Goal: Transaction & Acquisition: Purchase product/service

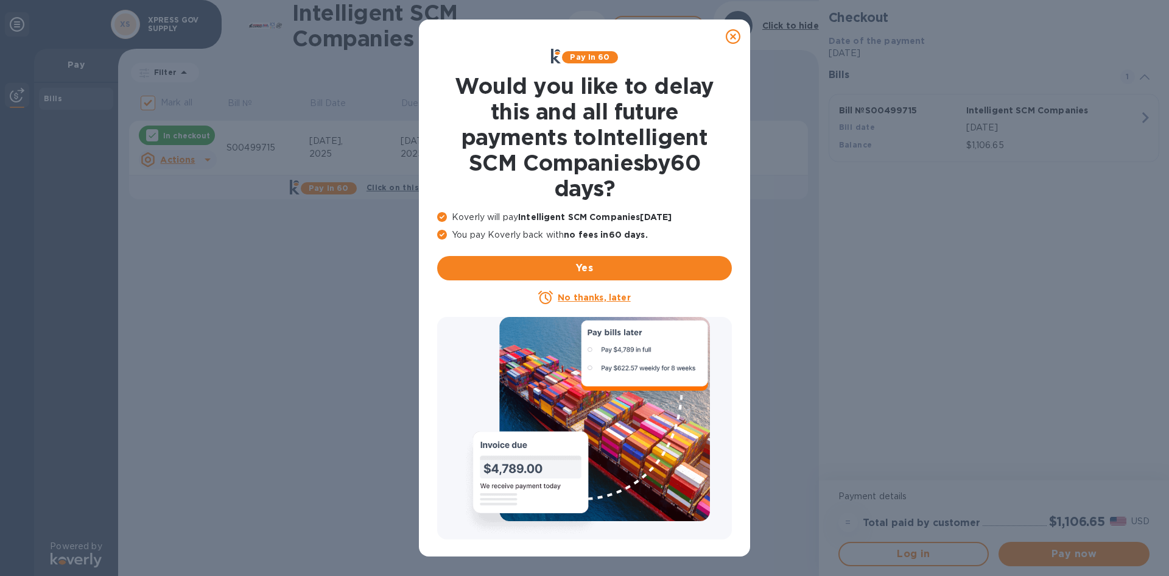
click at [732, 37] on icon at bounding box center [733, 36] width 15 height 15
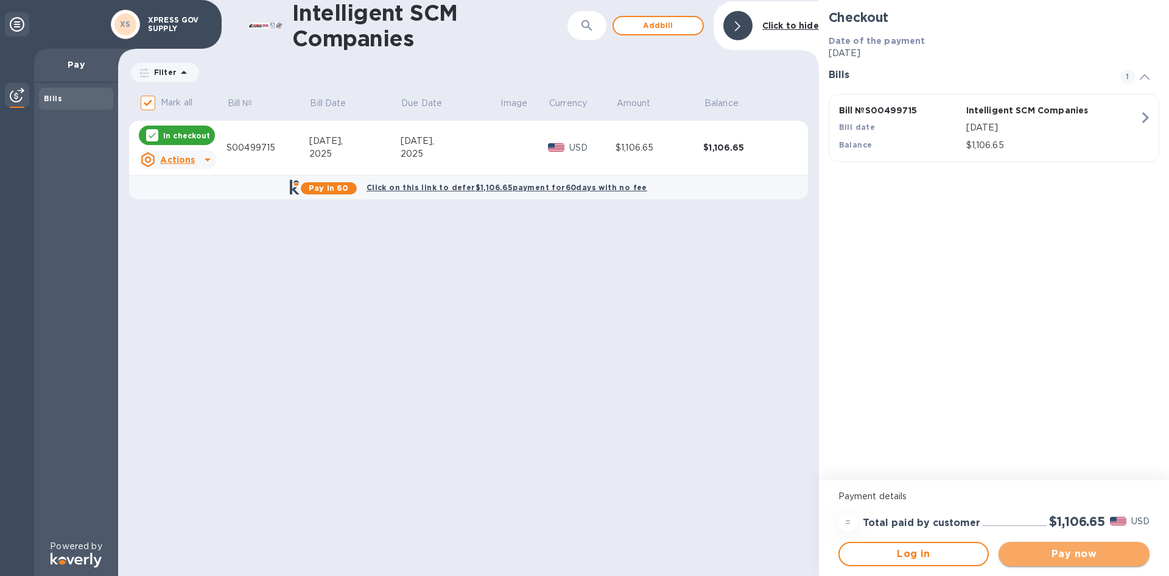
click at [1082, 552] on span "Pay now" at bounding box center [1075, 553] width 132 height 15
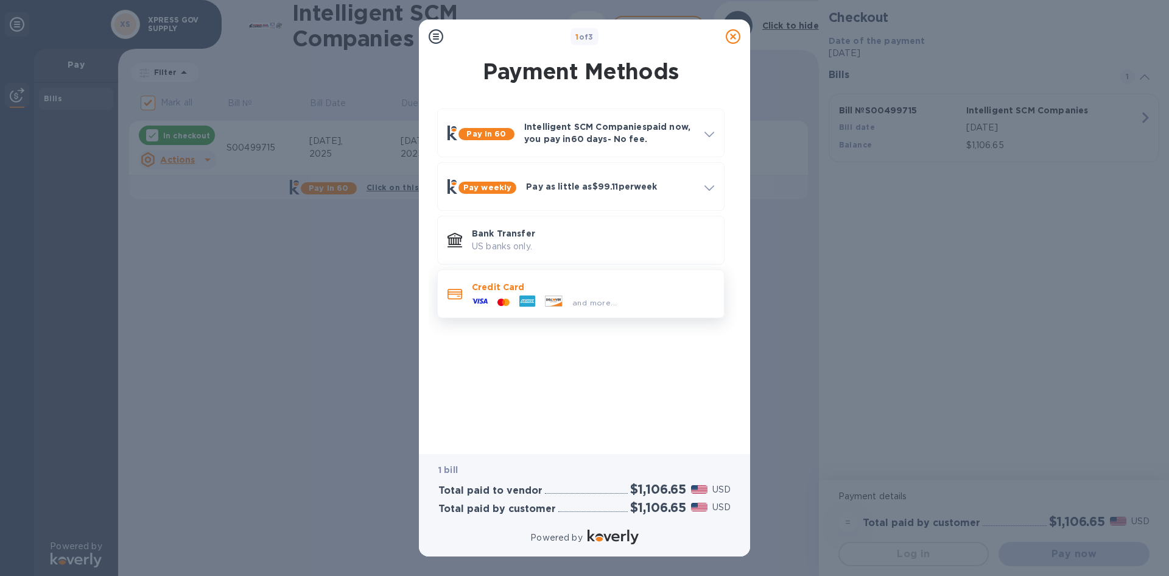
click at [555, 297] on icon at bounding box center [554, 300] width 16 height 10
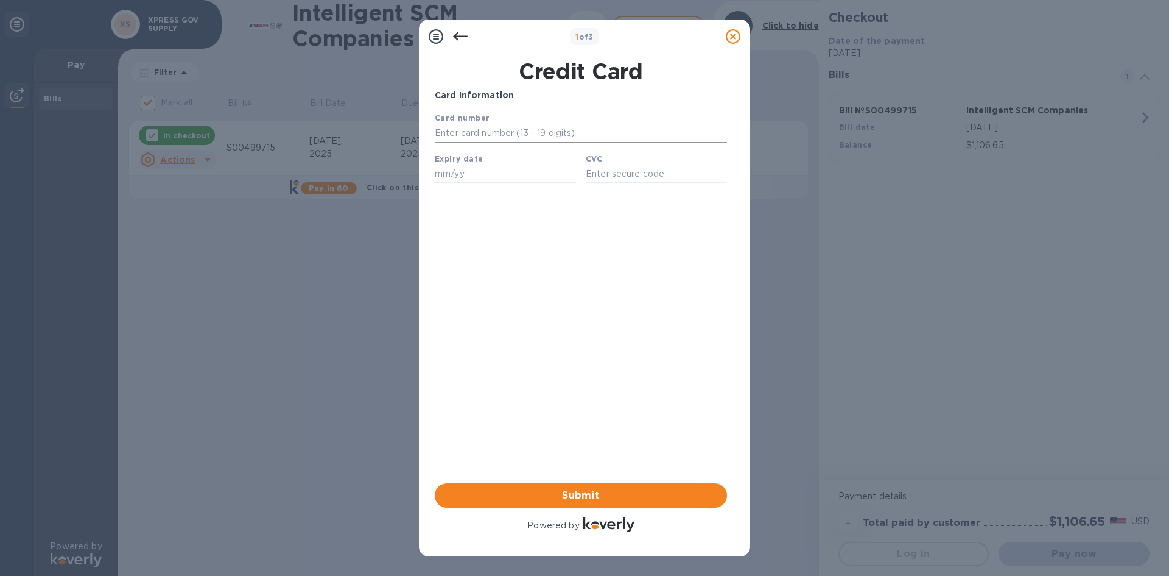
click at [471, 132] on input "text" at bounding box center [581, 133] width 292 height 18
click at [468, 141] on input "text" at bounding box center [581, 133] width 292 height 18
paste input "[CREDIT_CARD_NUMBER]"
type input "[CREDIT_CARD_NUMBER]"
click at [457, 180] on input "text" at bounding box center [505, 173] width 141 height 18
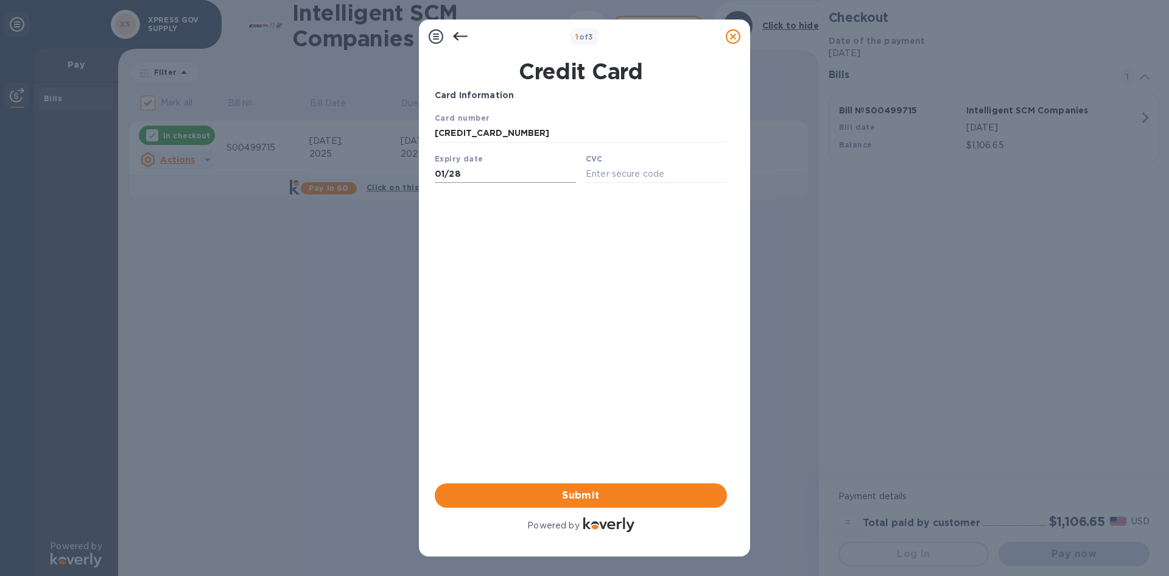
type input "01/28"
type input "838"
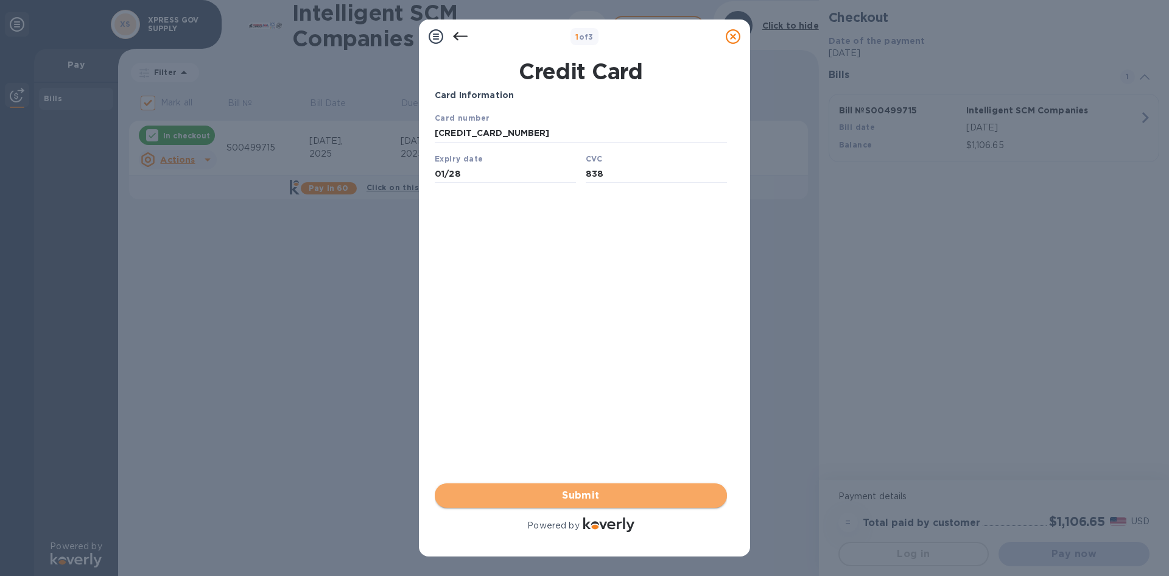
click at [594, 490] on span "Submit" at bounding box center [581, 495] width 273 height 15
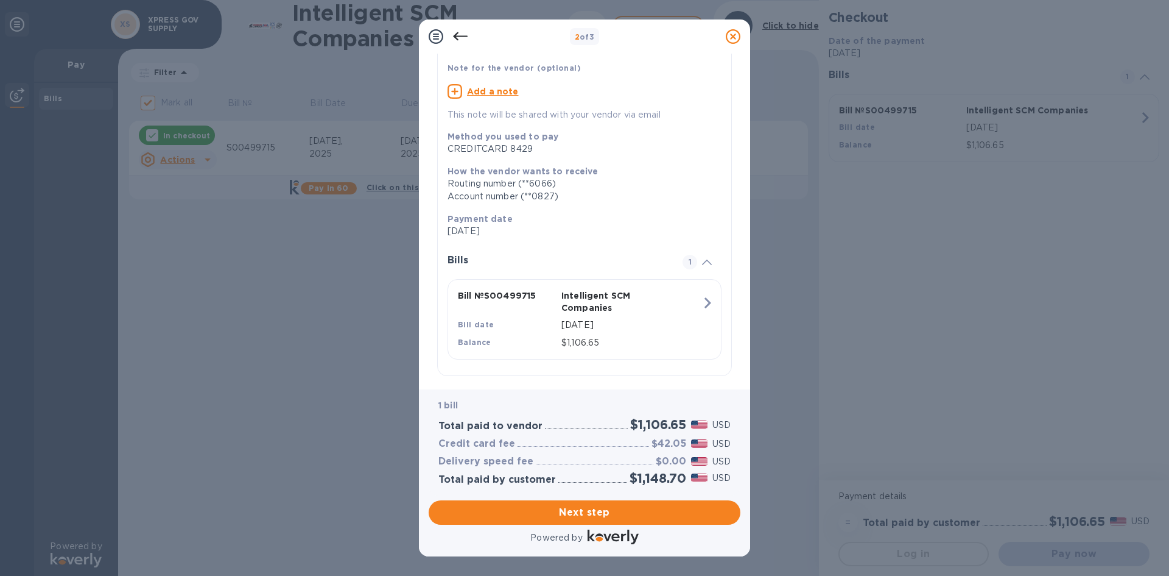
scroll to position [91, 0]
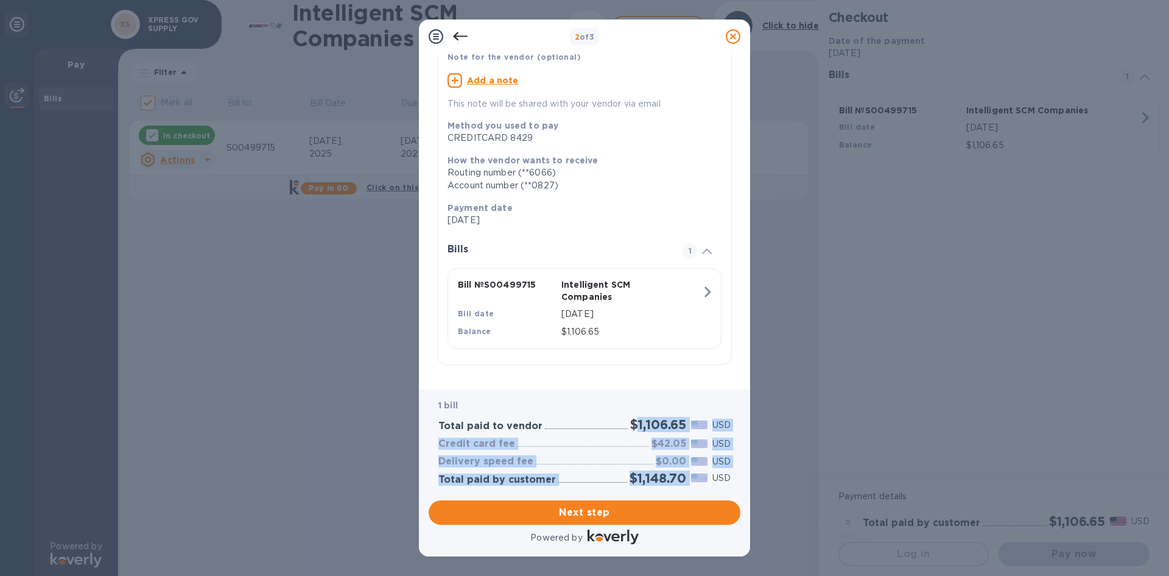
drag, startPoint x: 632, startPoint y: 423, endPoint x: 688, endPoint y: 474, distance: 76.7
click at [688, 474] on div "1 bill Total paid to vendor $1,106.65 USD Credit card fee $42.05 USD Delivery s…" at bounding box center [584, 442] width 297 height 91
click at [670, 428] on h2 "$1,106.65" at bounding box center [658, 424] width 56 height 15
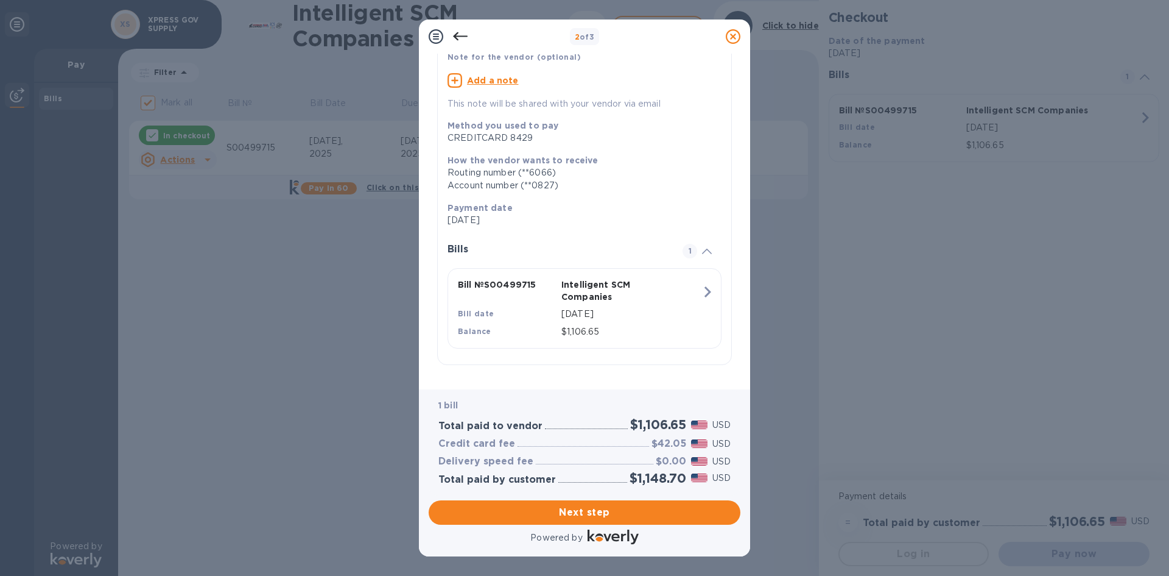
click at [666, 441] on h3 "$42.05" at bounding box center [669, 444] width 35 height 12
copy h3 "42.05"
drag, startPoint x: 635, startPoint y: 476, endPoint x: 685, endPoint y: 479, distance: 50.0
click at [685, 479] on h2 "$1,148.70" at bounding box center [658, 477] width 57 height 15
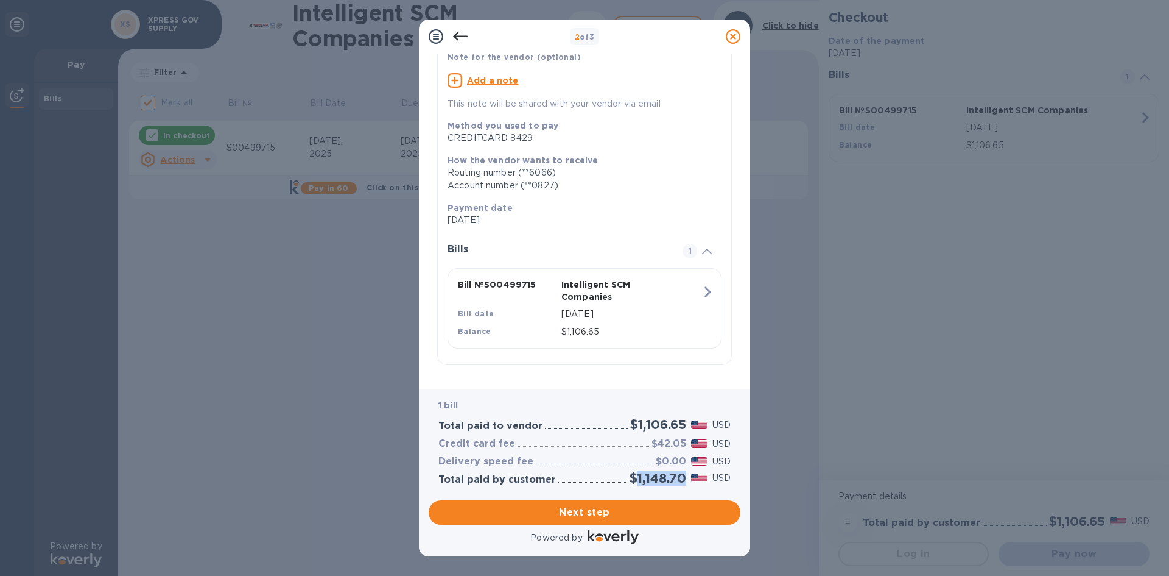
copy h2 "1,148.70"
click at [663, 522] on button "Next step" at bounding box center [585, 512] width 312 height 24
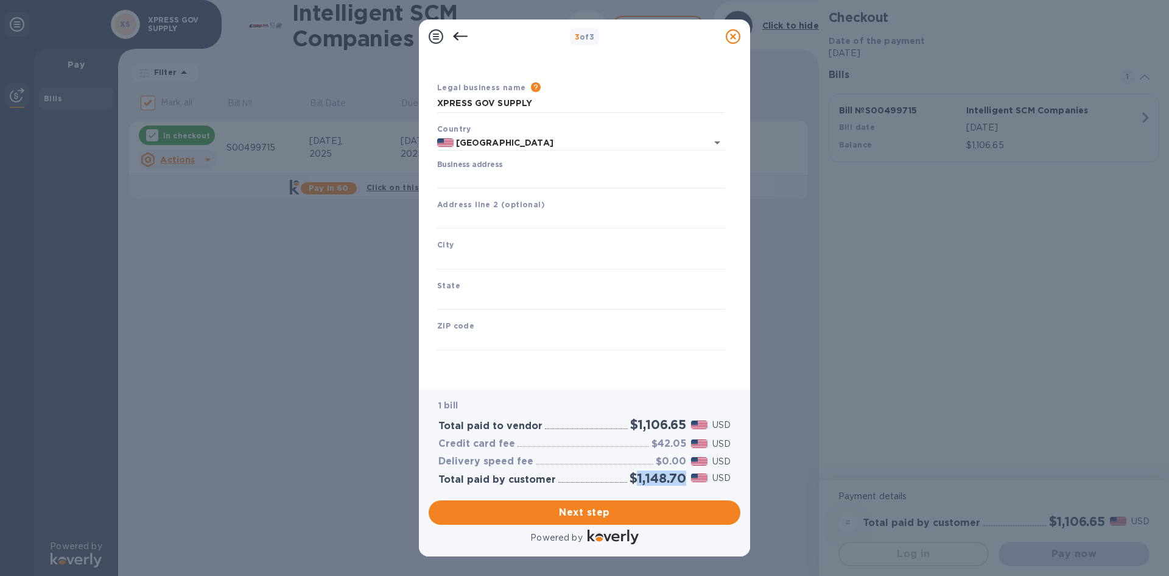
type input "[GEOGRAPHIC_DATA]"
click at [485, 170] on input "Business address" at bounding box center [580, 179] width 287 height 18
type input "[STREET_ADDRESS]"
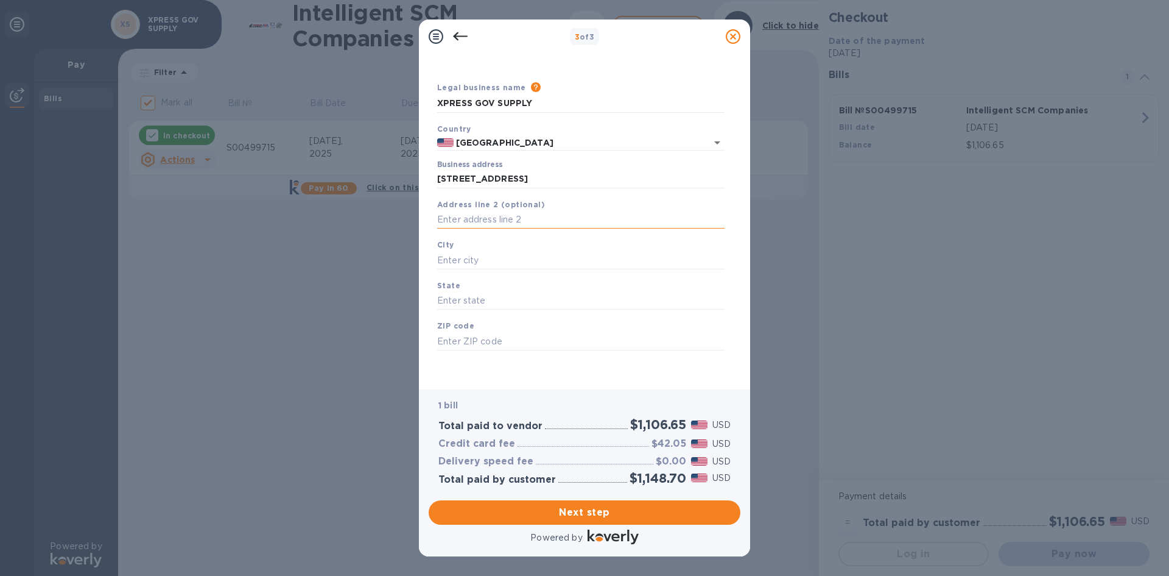
click at [488, 222] on input "text" at bounding box center [580, 220] width 287 height 18
click at [480, 245] on div "City" at bounding box center [580, 253] width 297 height 41
click at [481, 263] on input "text" at bounding box center [580, 260] width 287 height 18
type input "SAN MARCOS"
type input "CA"
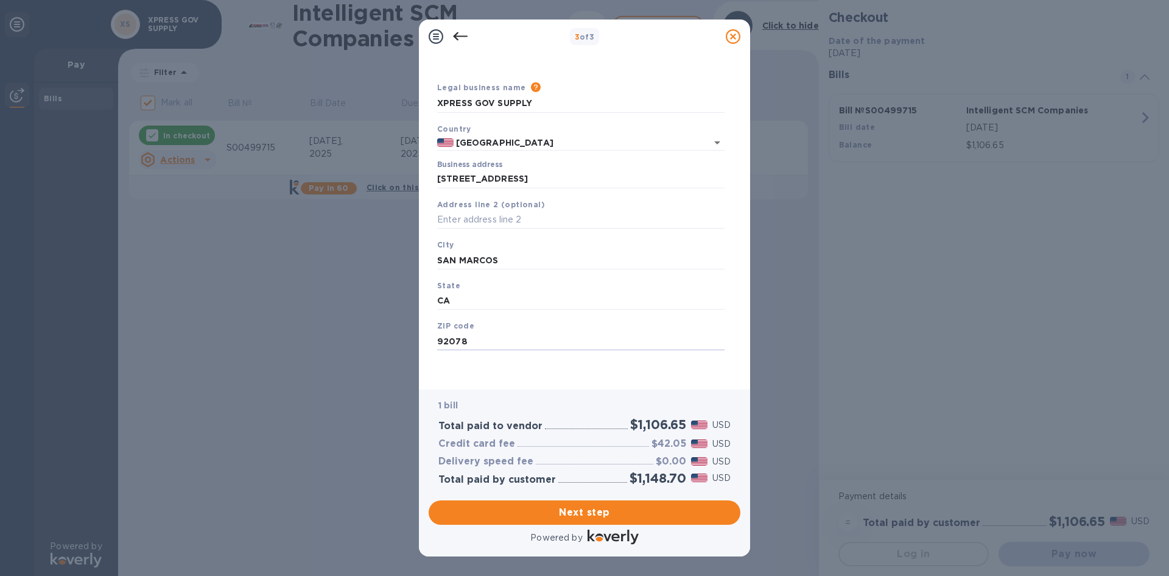
type input "92078"
click at [483, 372] on div "Legal business name Please provide the legal name that appears on your SS-4 for…" at bounding box center [580, 230] width 297 height 298
click at [593, 523] on button "Next step" at bounding box center [585, 512] width 312 height 24
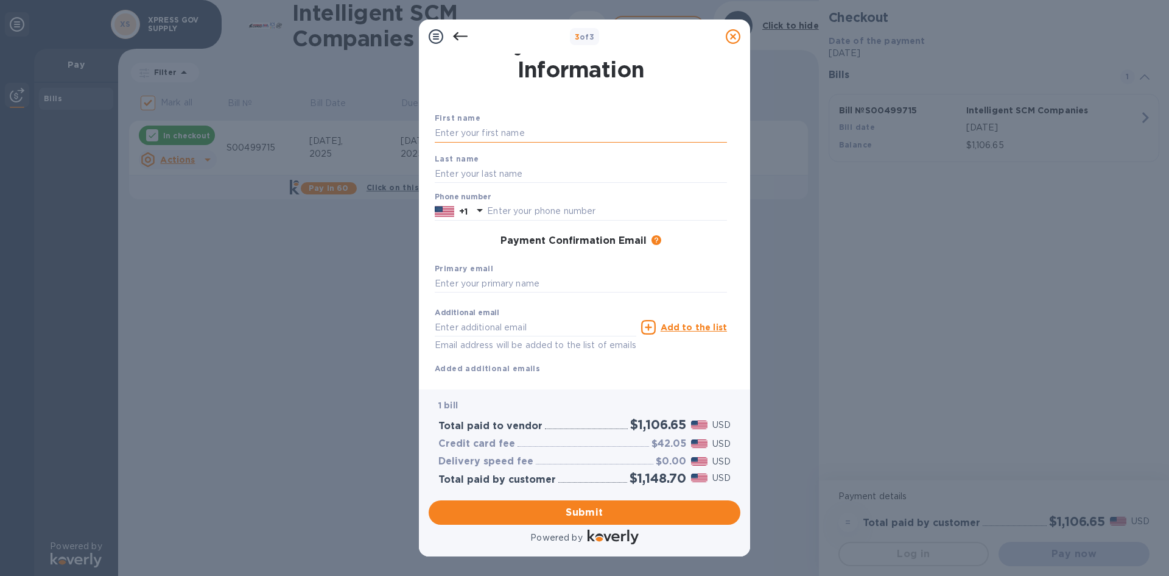
click at [506, 129] on input "text" at bounding box center [581, 133] width 292 height 18
type input "[PERSON_NAME]"
type input "6198670819"
type input "[EMAIL_ADDRESS][DOMAIN_NAME]"
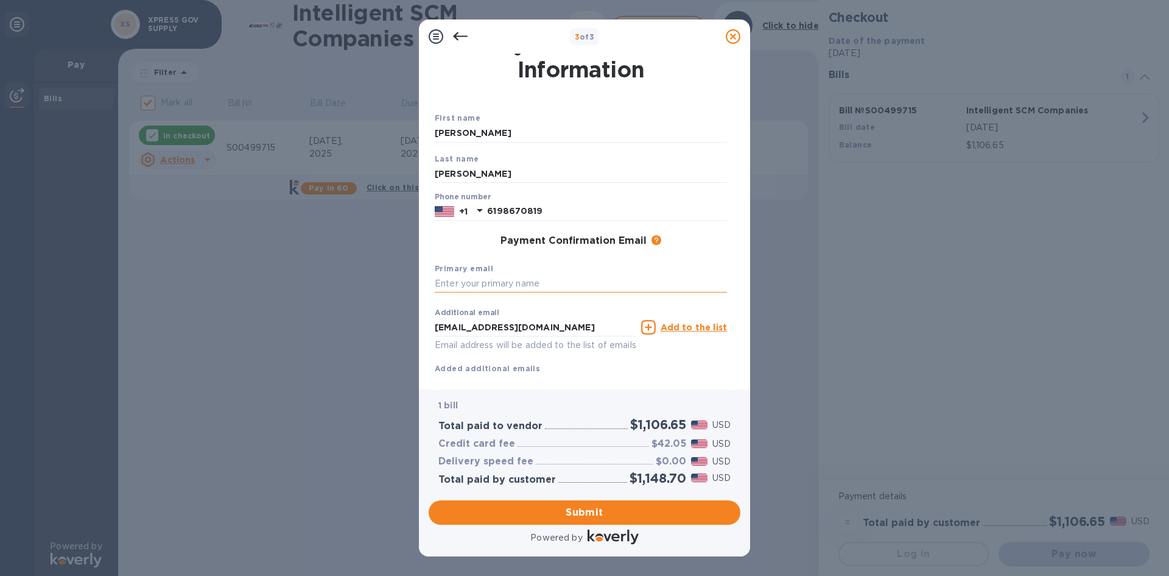
click at [480, 286] on input "text" at bounding box center [581, 284] width 292 height 18
paste input "[EMAIL_ADDRESS][DOMAIN_NAME]"
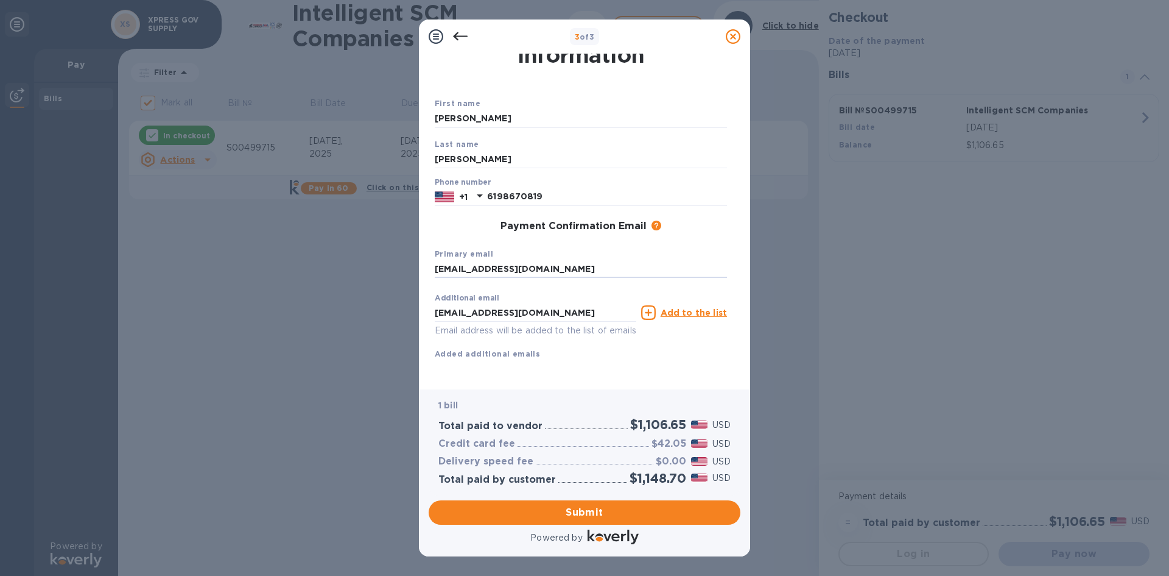
scroll to position [49, 0]
type input "[EMAIL_ADDRESS][DOMAIN_NAME]"
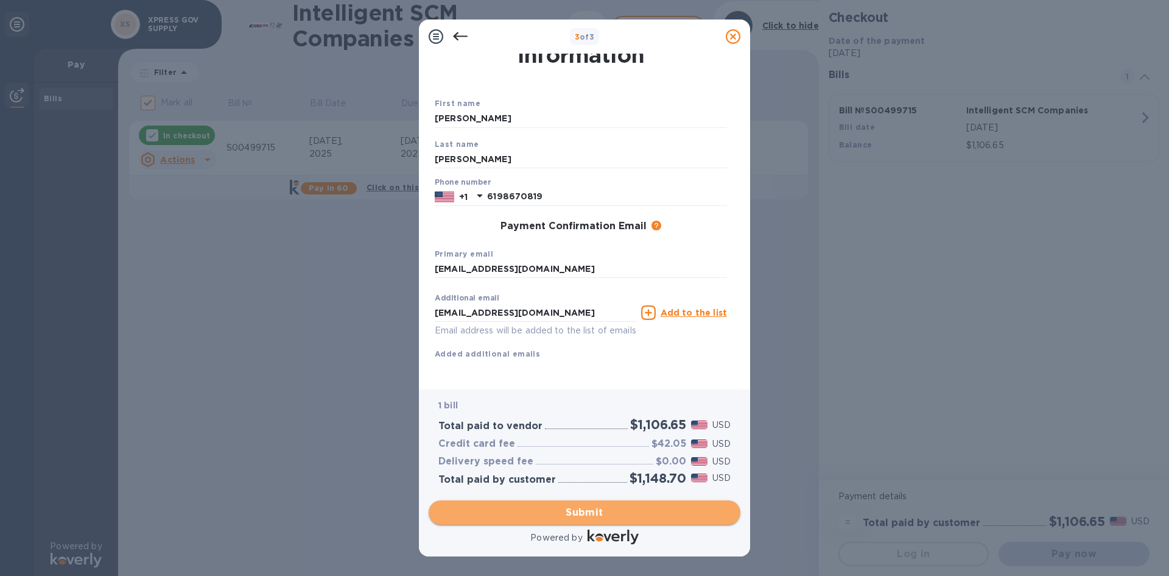
click at [573, 508] on span "Submit" at bounding box center [585, 512] width 292 height 15
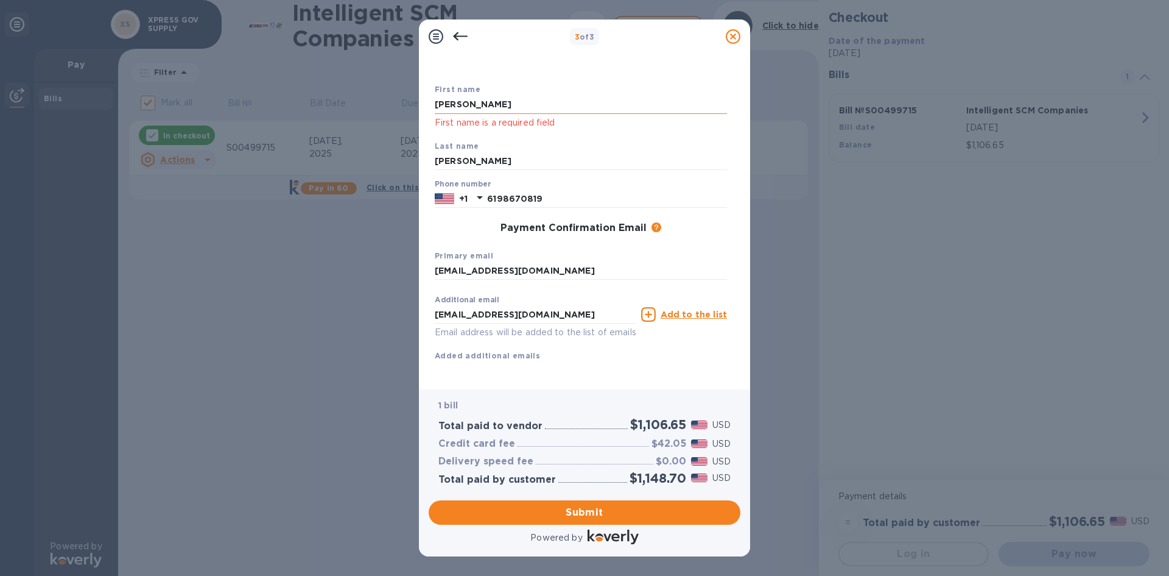
click at [521, 105] on input "[PERSON_NAME]" at bounding box center [581, 105] width 292 height 18
type input "[PERSON_NAME]"
click at [536, 71] on div "First name [PERSON_NAME] First name is a required field Last name [PERSON_NAME]…" at bounding box center [580, 212] width 297 height 303
click at [576, 132] on div "First name [PERSON_NAME] First name is a required field" at bounding box center [581, 106] width 302 height 57
click at [615, 514] on span "Submit" at bounding box center [585, 512] width 292 height 15
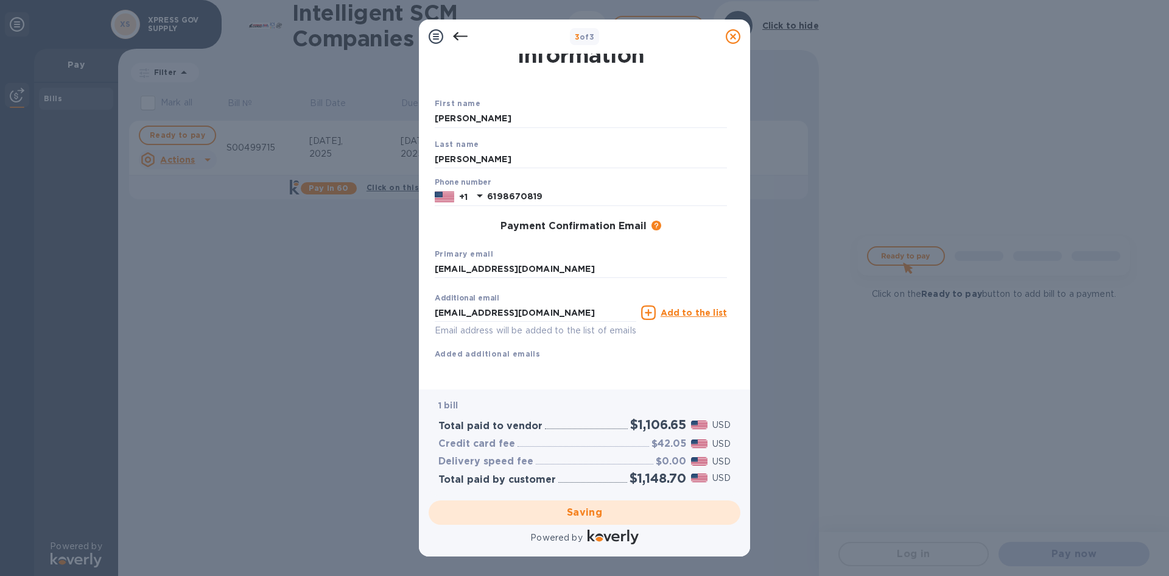
checkbox input "false"
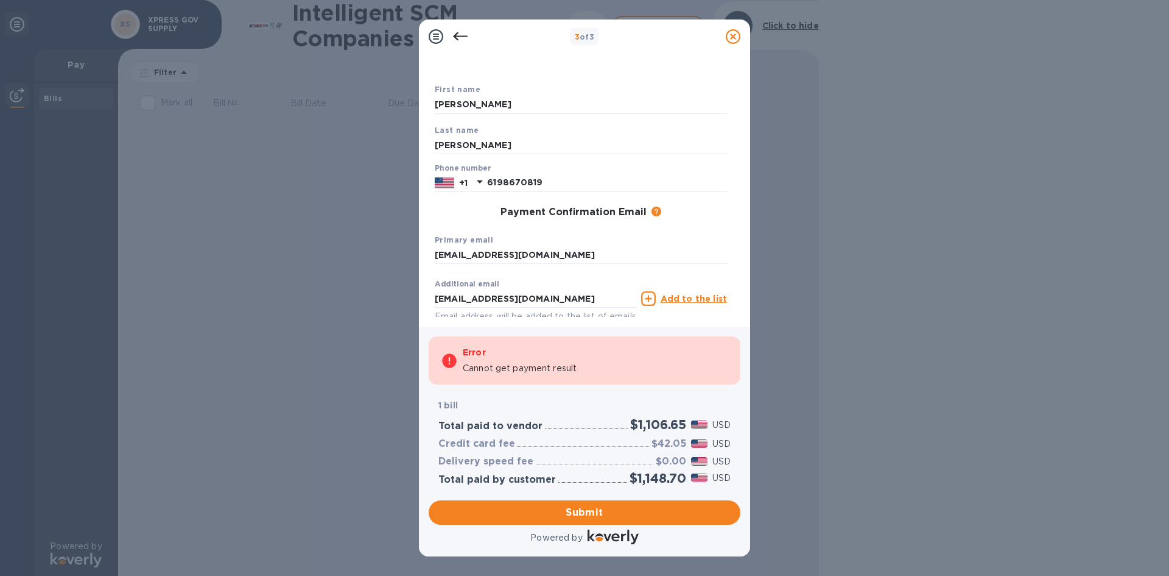
click at [1019, 149] on div "3 of 3 Payment Contact Information First name [PERSON_NAME] Last name [PERSON_N…" at bounding box center [584, 288] width 1169 height 576
